Goal: Information Seeking & Learning: Learn about a topic

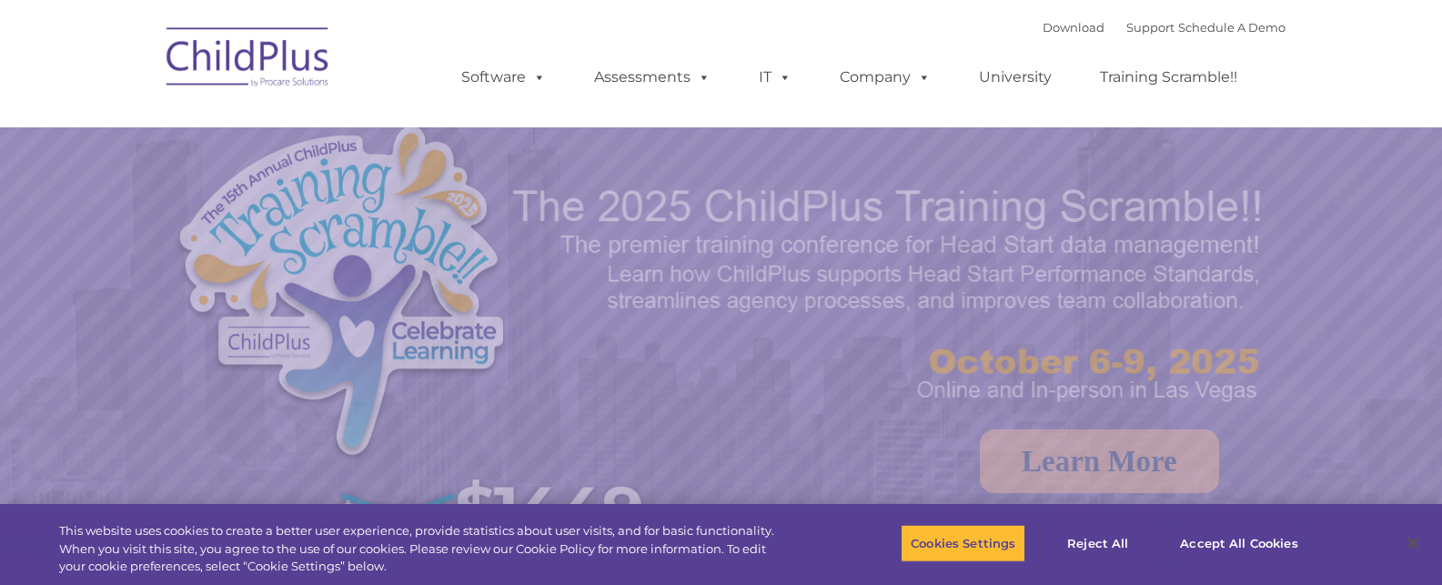
select select "MEDIUM"
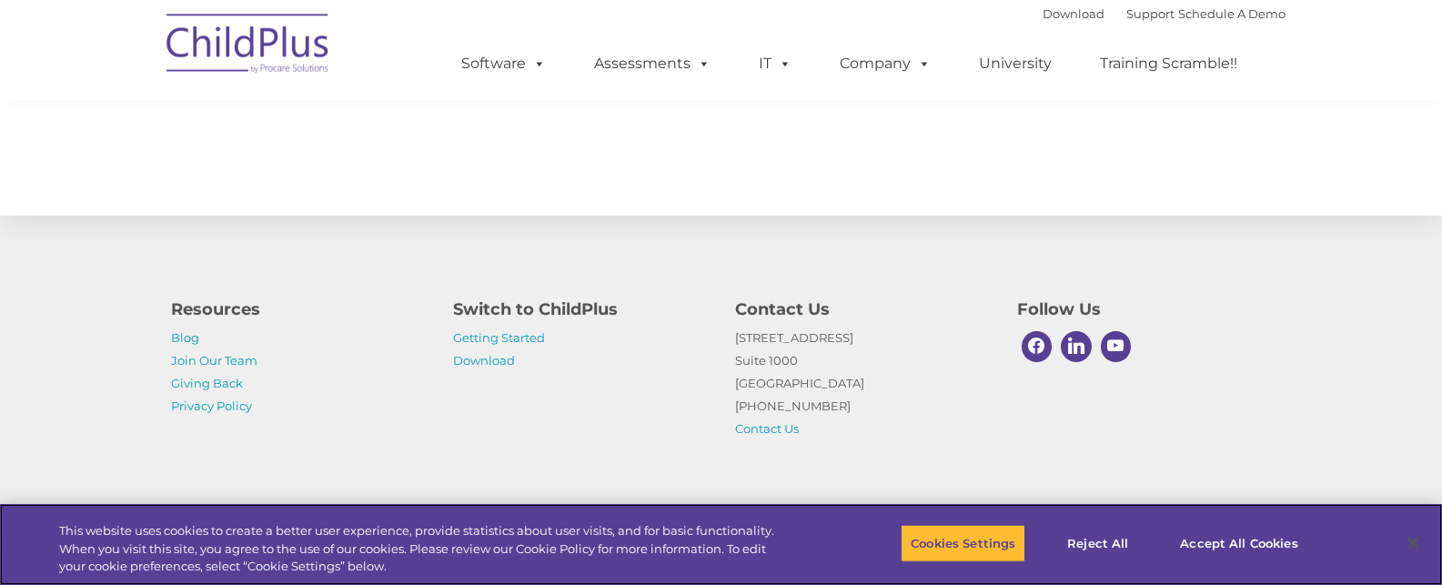
scroll to position [2072, 0]
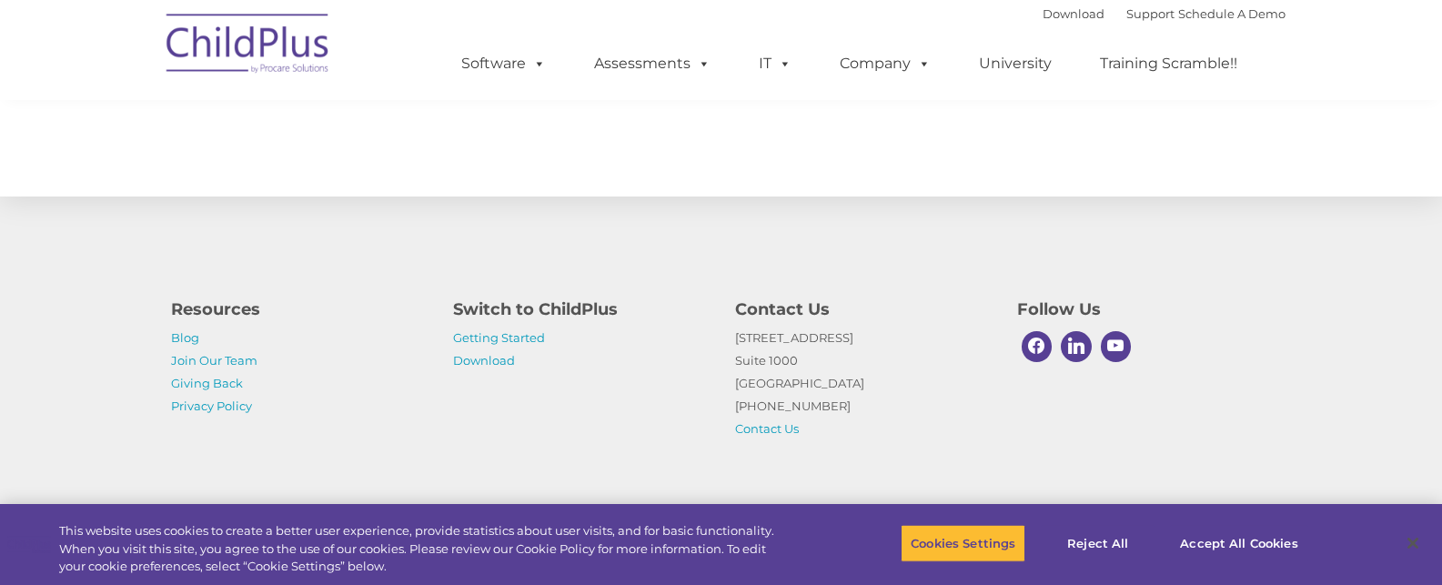
click at [454, 310] on h4 "Switch to ChildPlus" at bounding box center [580, 309] width 255 height 25
click at [483, 336] on link "Getting Started" at bounding box center [499, 337] width 92 height 15
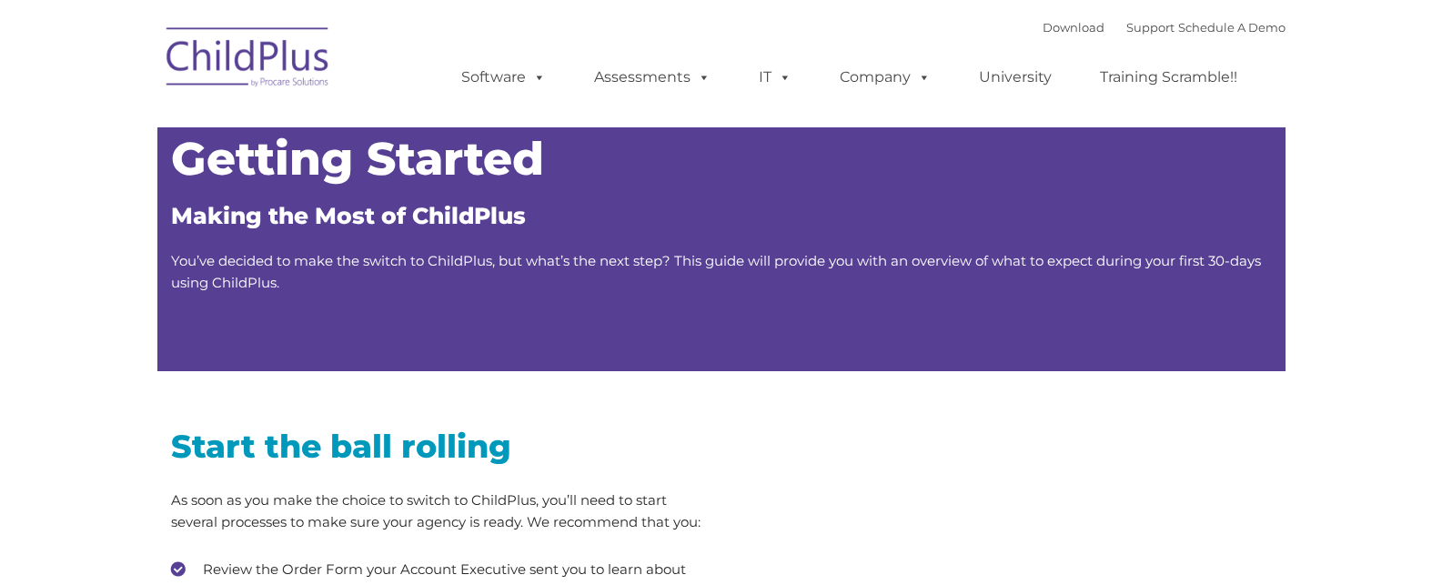
type input ""
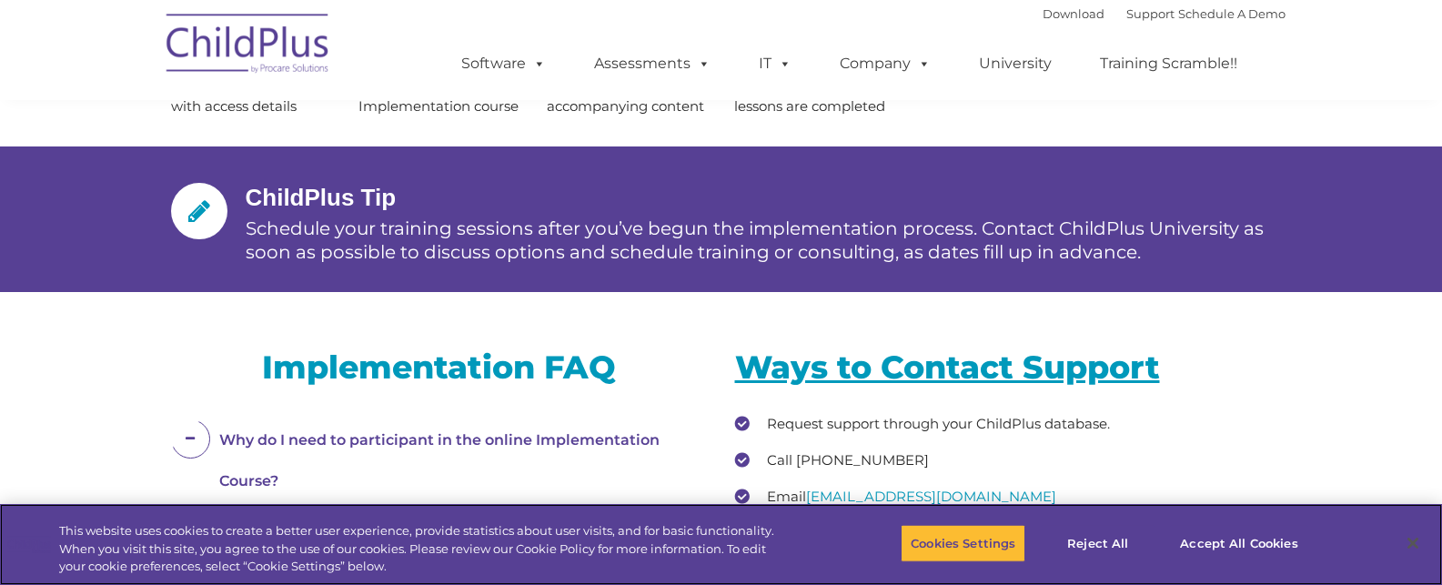
scroll to position [2197, 0]
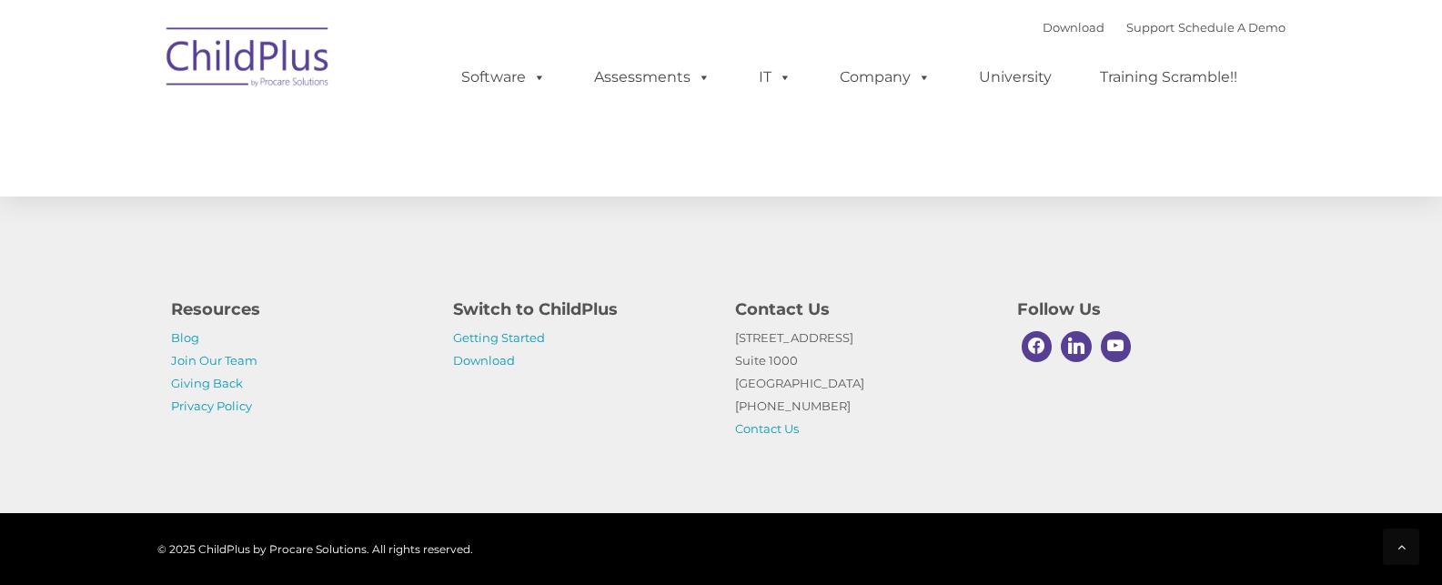
select select "MEDIUM"
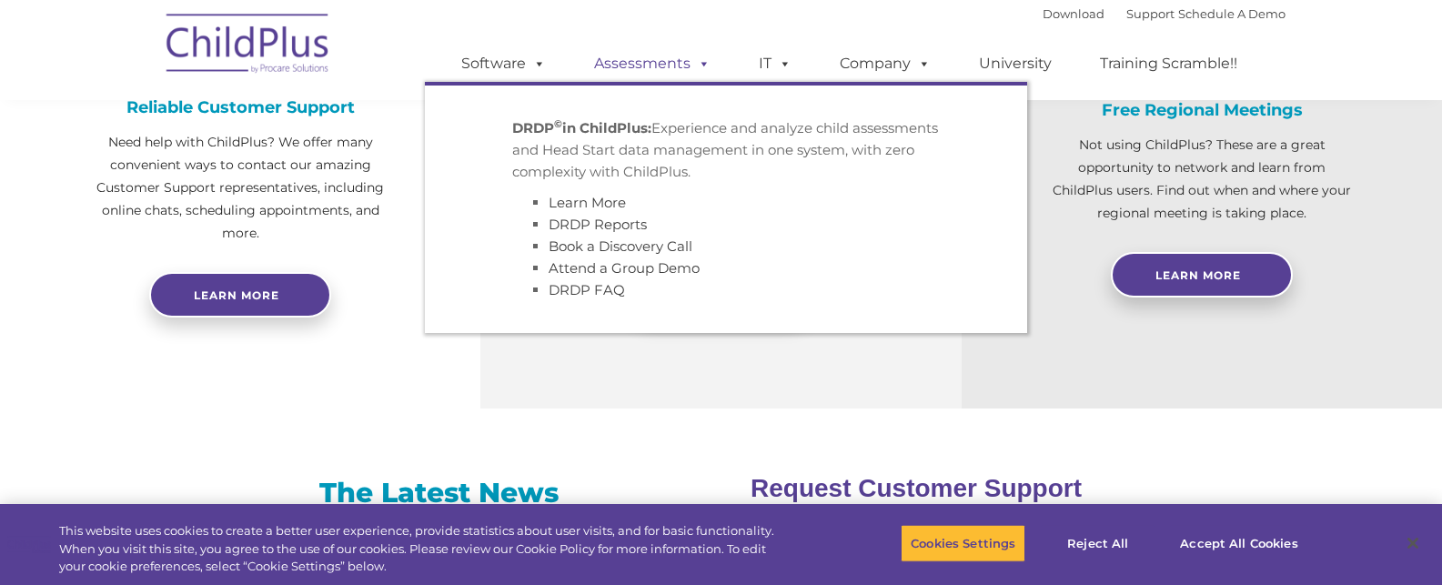
scroll to position [771, 0]
click at [663, 66] on link "Assessments" at bounding box center [652, 64] width 153 height 36
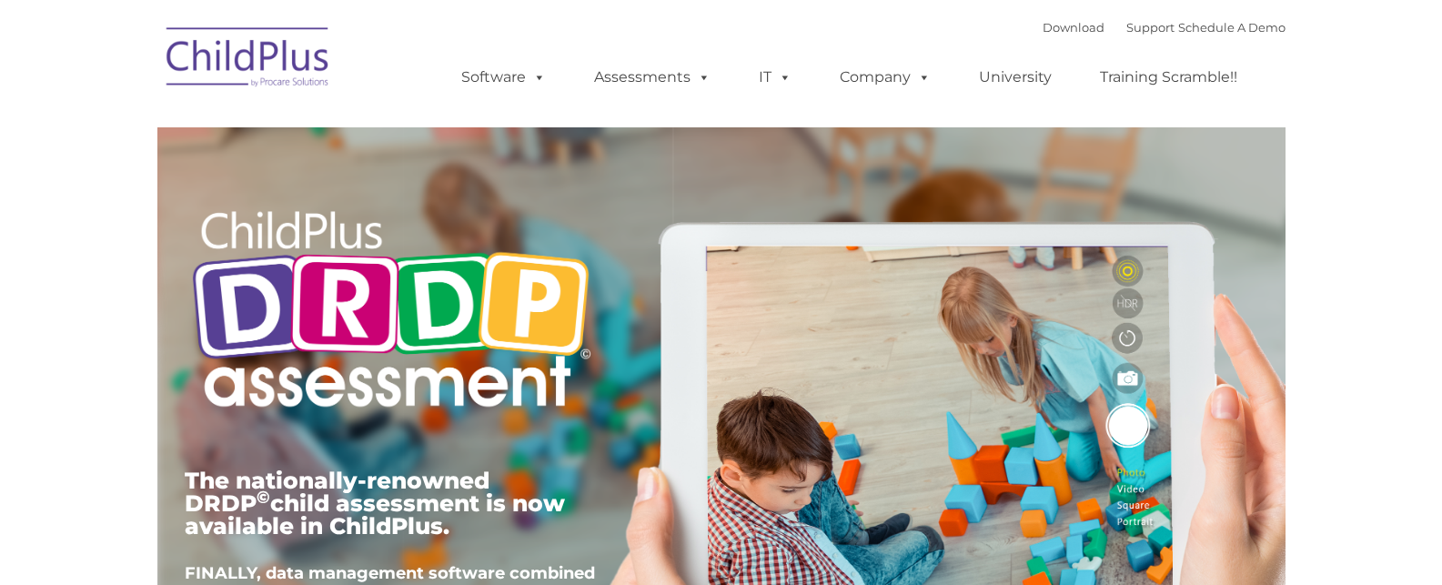
type input ""
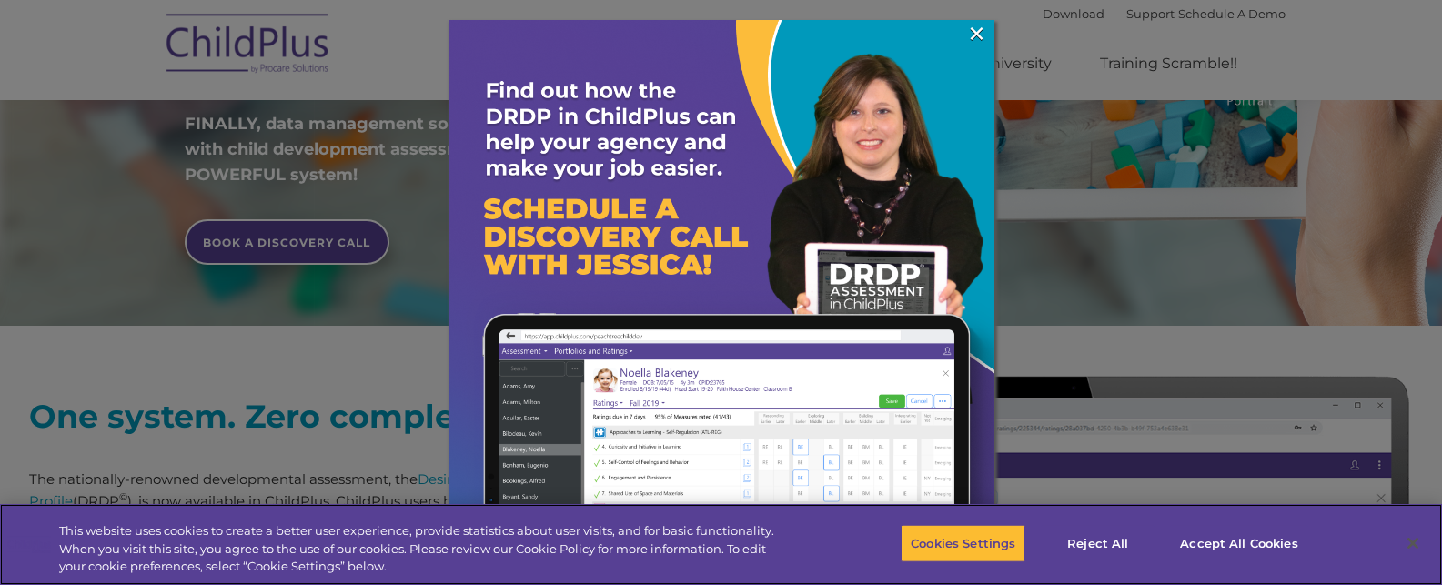
scroll to position [455, 0]
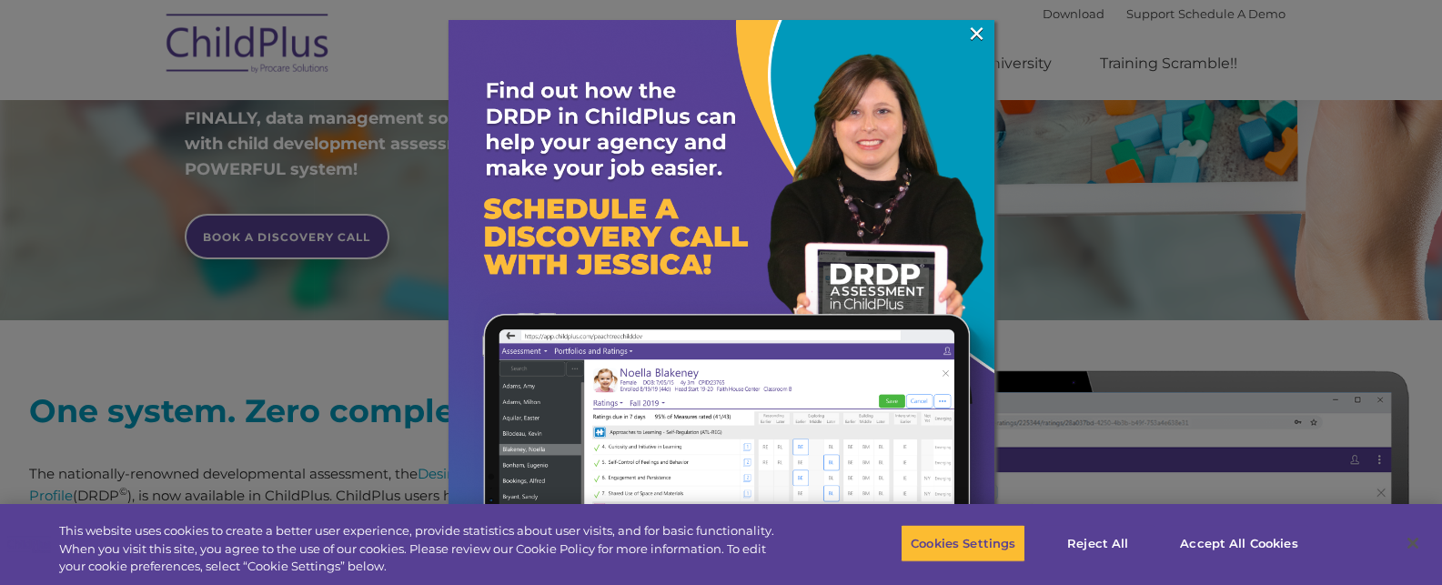
drag, startPoint x: 999, startPoint y: 268, endPoint x: 987, endPoint y: 312, distance: 45.3
drag, startPoint x: 987, startPoint y: 312, endPoint x: 1304, endPoint y: 226, distance: 328.3
click at [1311, 239] on div at bounding box center [721, 292] width 1442 height 585
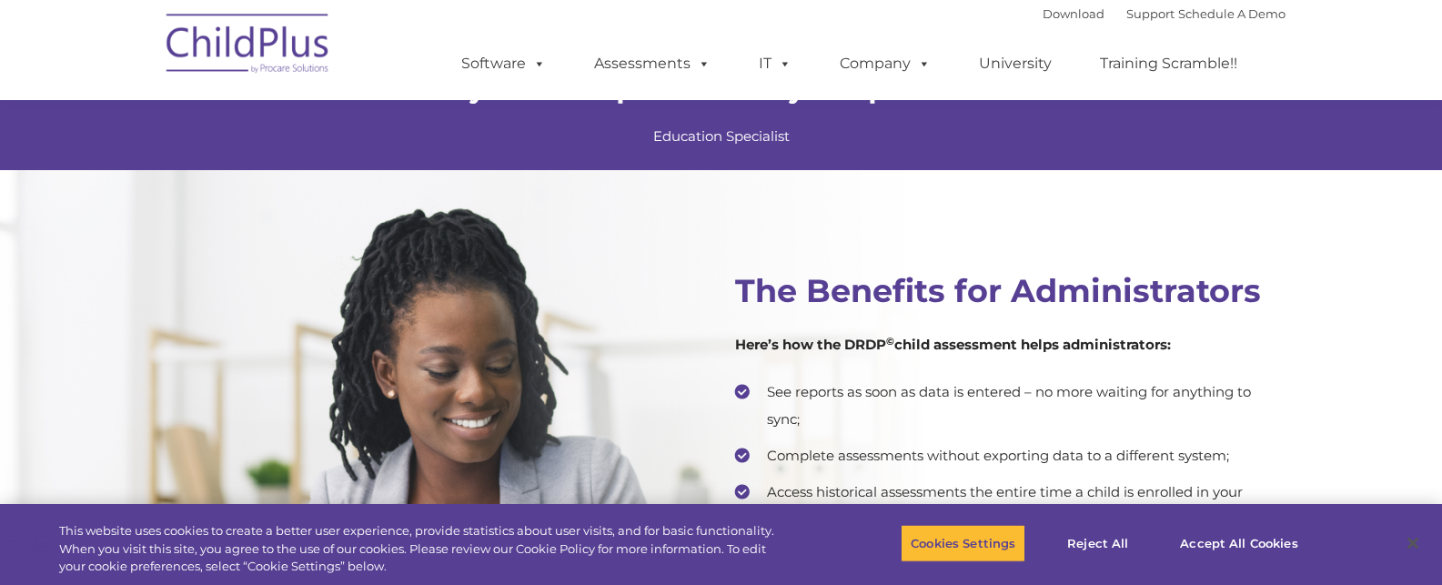
scroll to position [3414, 0]
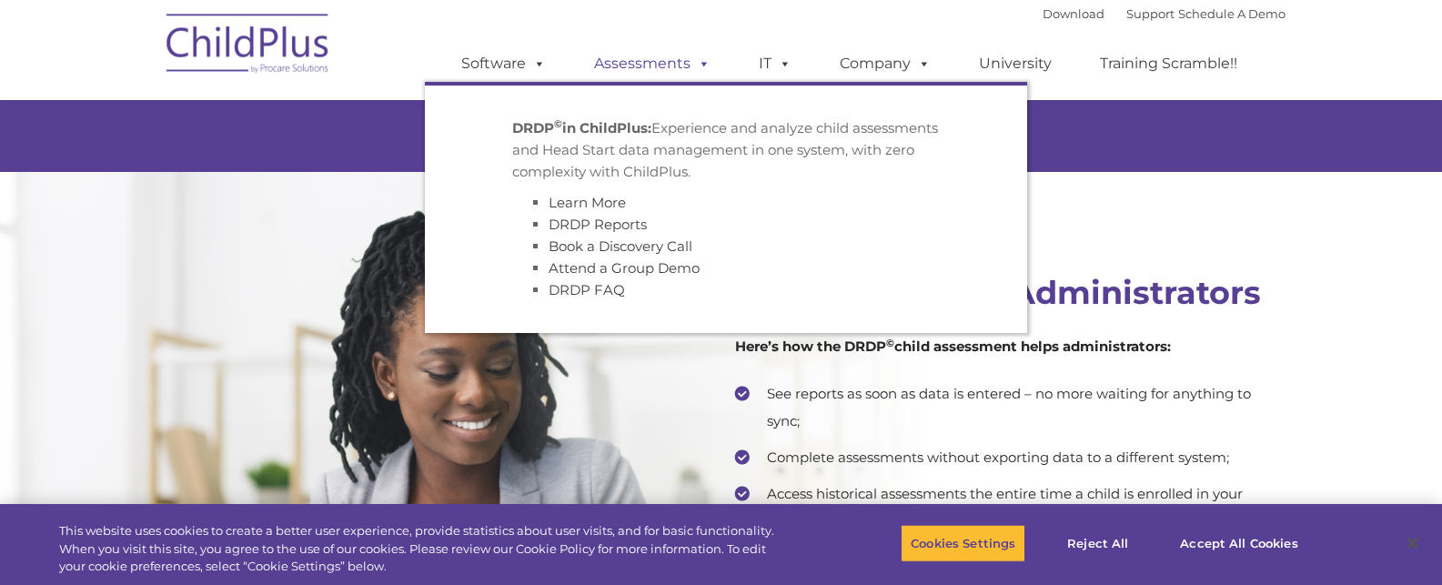
click at [603, 71] on link "Assessments" at bounding box center [652, 64] width 153 height 36
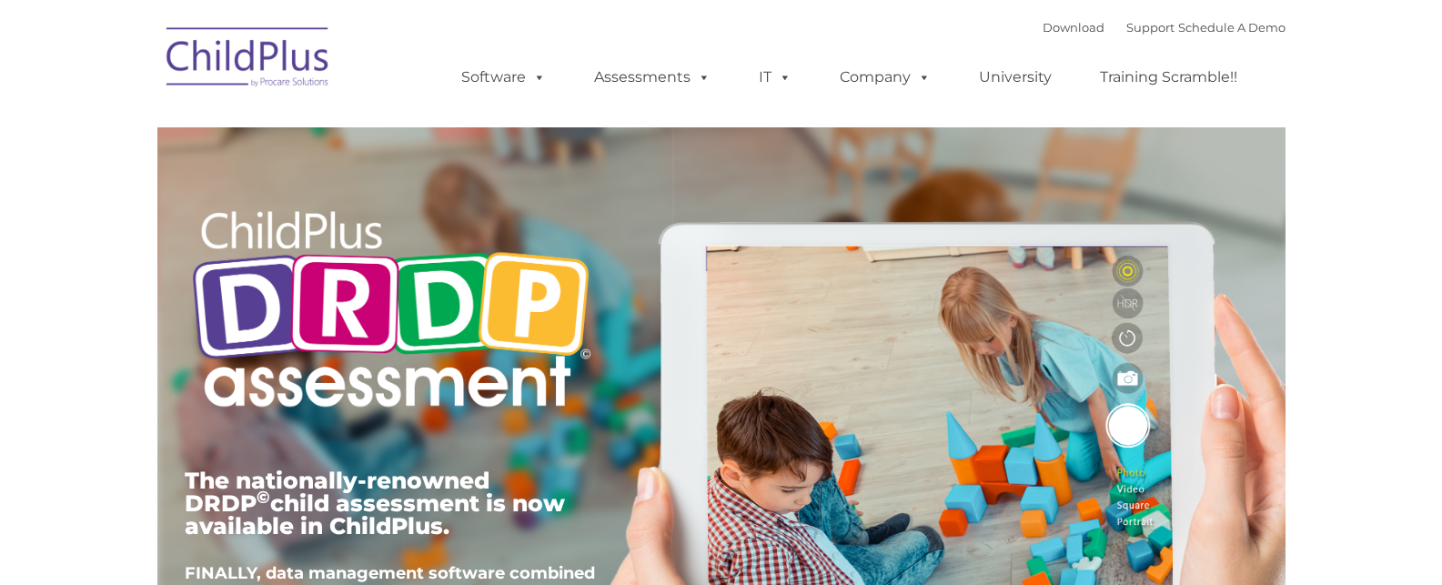
type input ""
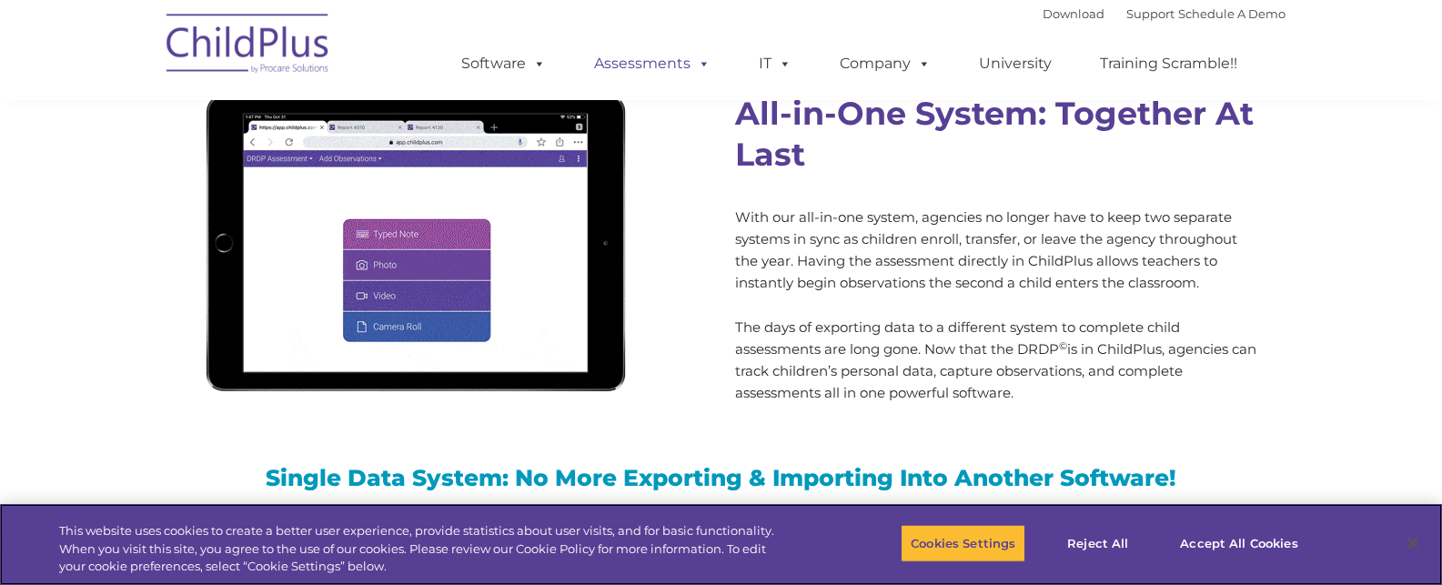
scroll to position [1597, 0]
